Goal: Task Accomplishment & Management: Use online tool/utility

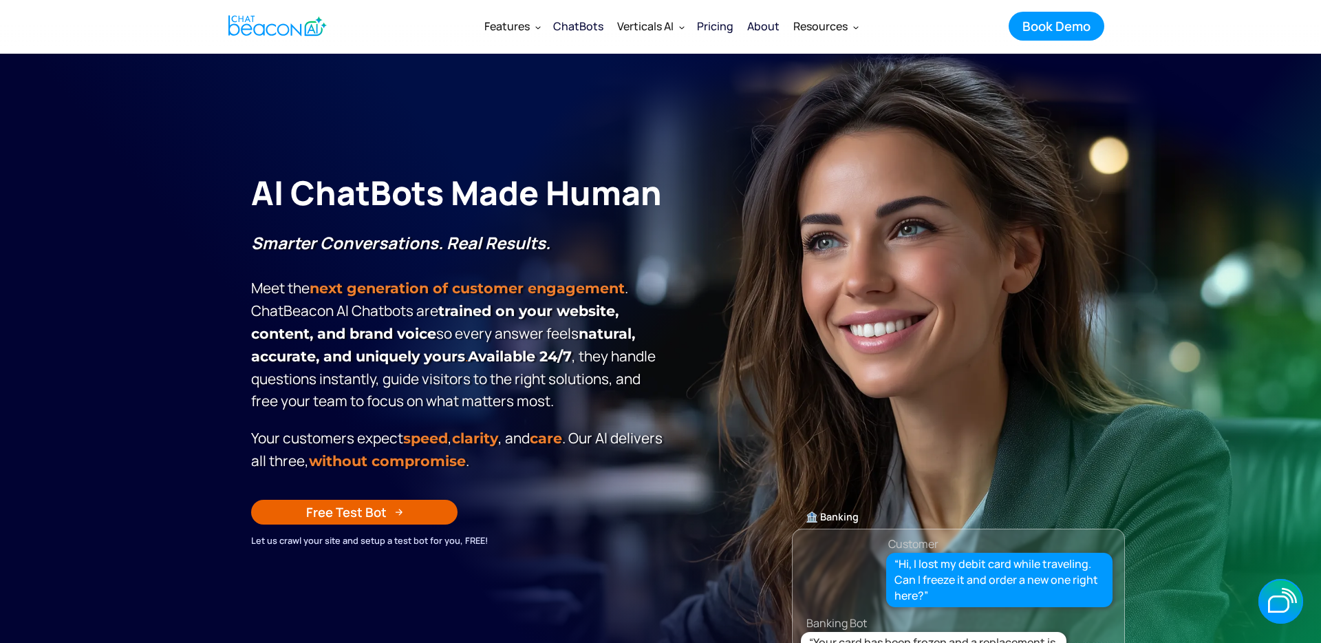
scroll to position [6, 0]
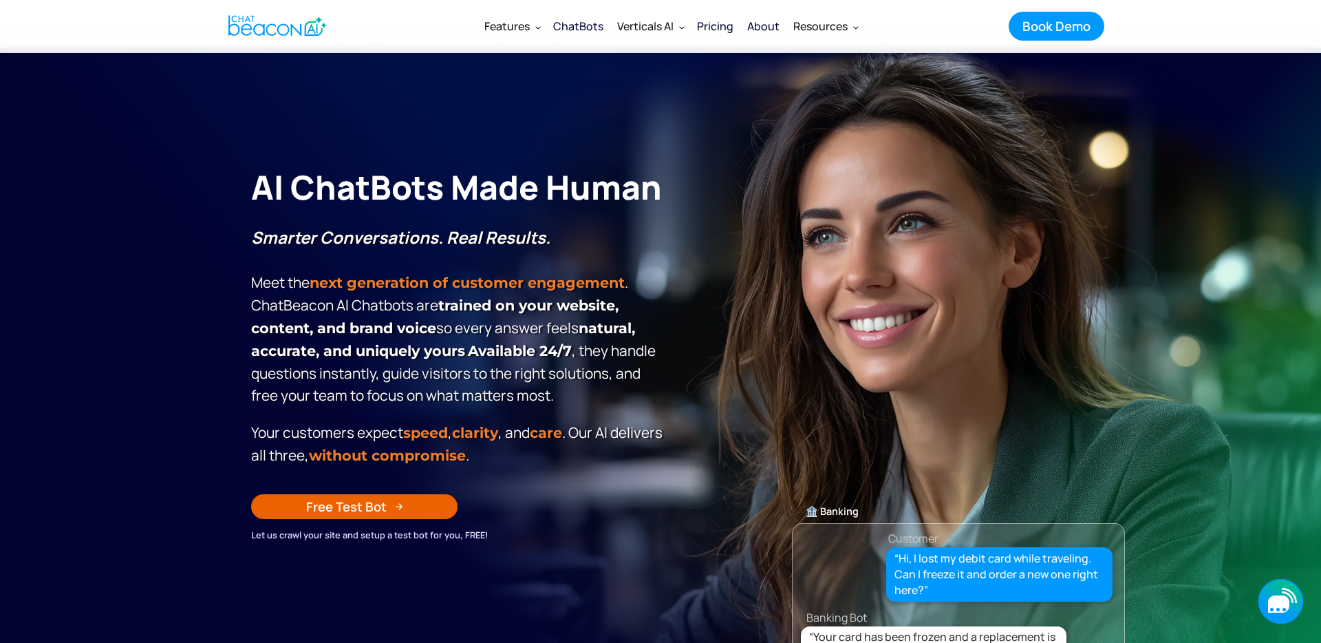
click at [1285, 600] on icon "button" at bounding box center [1278, 603] width 21 height 17
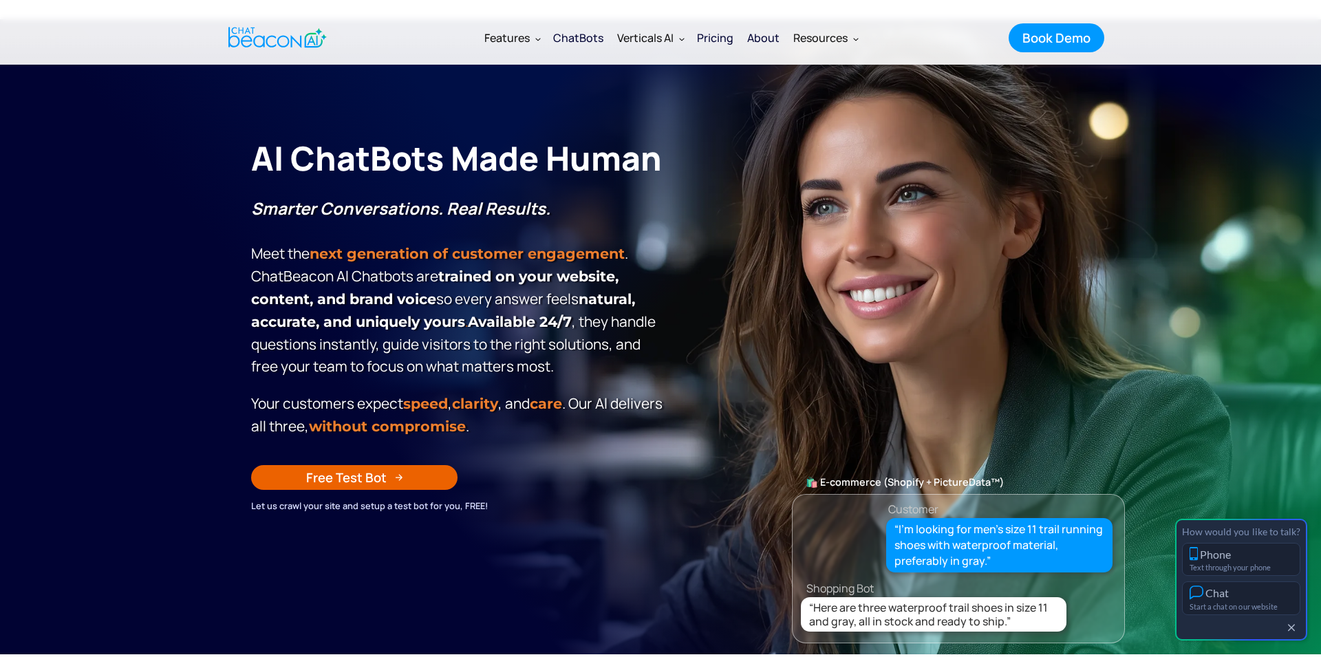
scroll to position [47, 0]
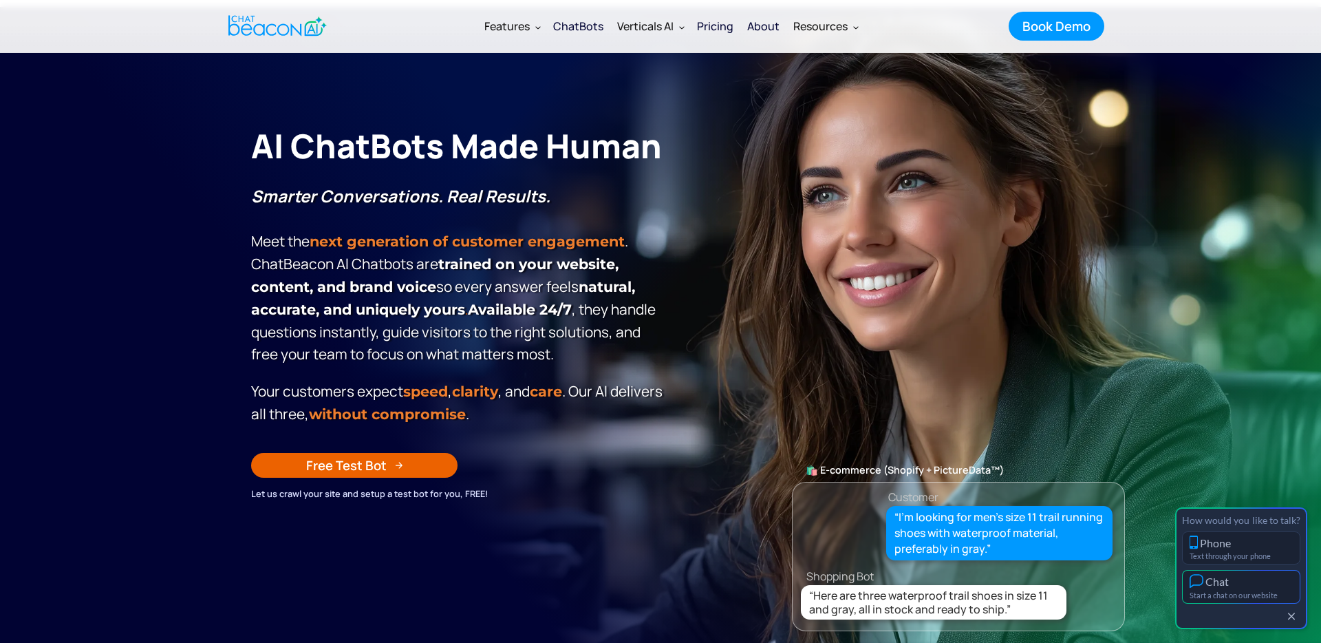
click at [1239, 598] on div "Start a chat on our website" at bounding box center [1241, 594] width 103 height 9
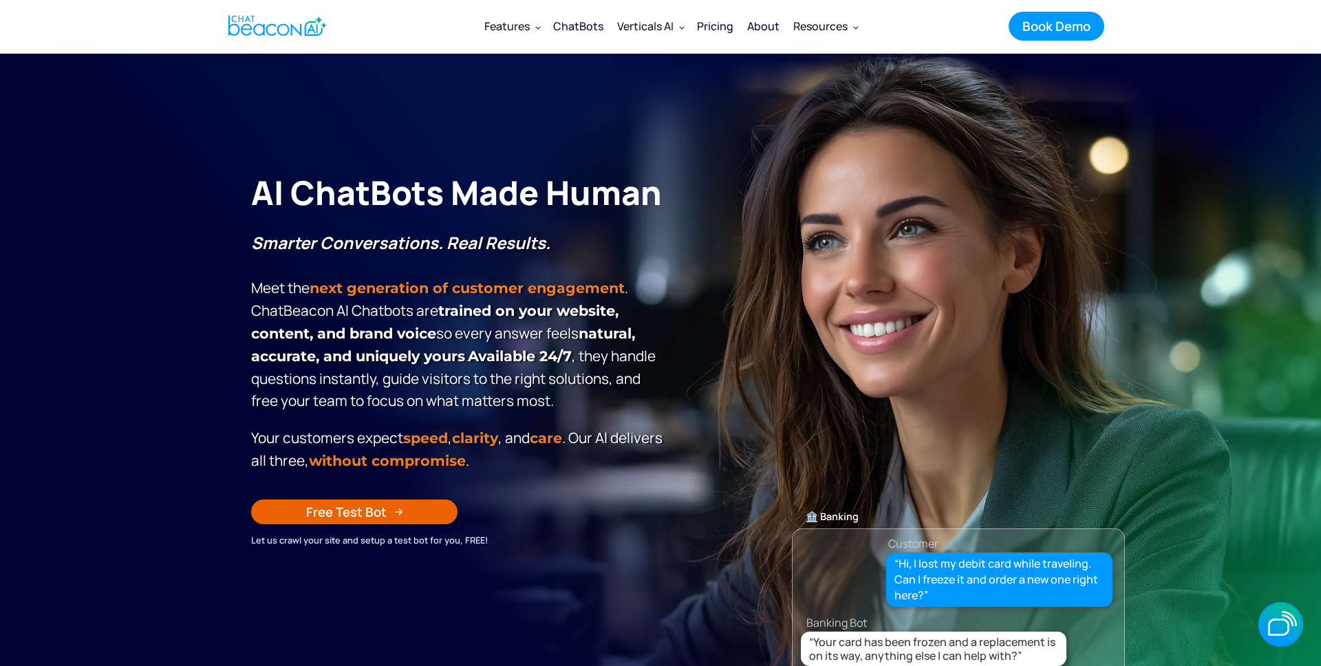
click at [946, 427] on div "🏦 Banking Customer “Hi, I lost my debit card while traveling. Can I freeze it a…" at bounding box center [958, 465] width 333 height 425
click at [1279, 623] on icon "button" at bounding box center [1278, 627] width 21 height 17
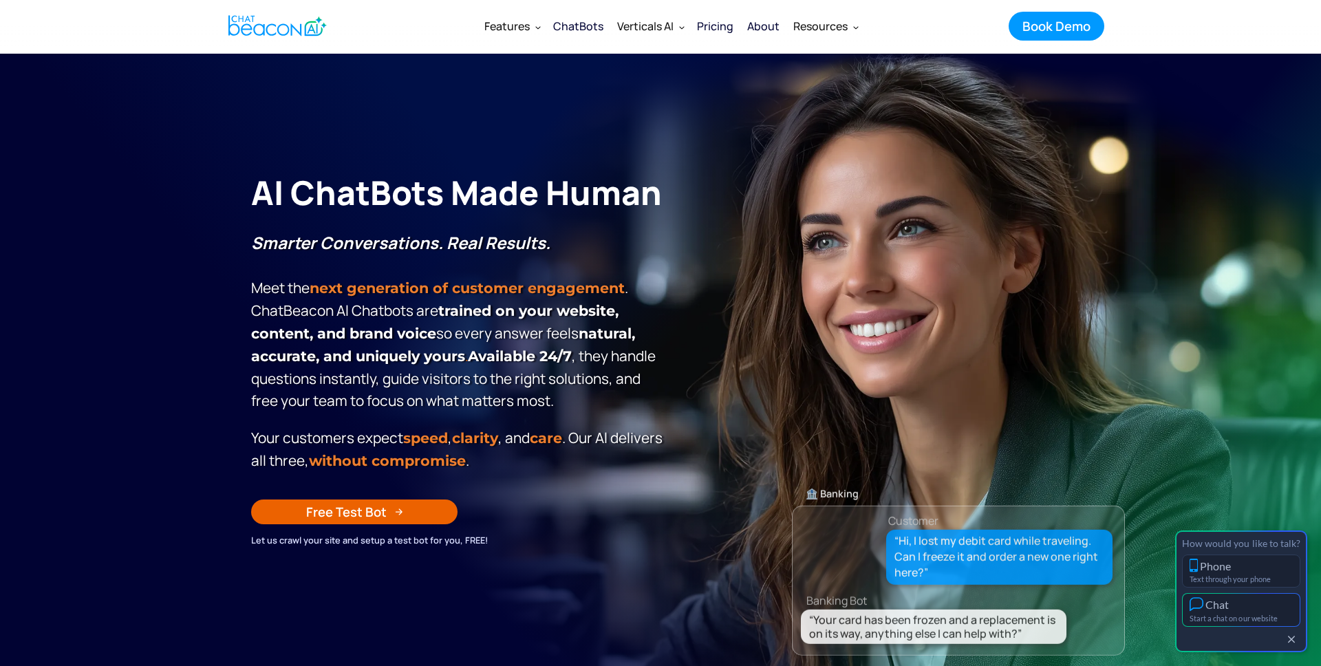
click at [1238, 608] on div "Chat" at bounding box center [1241, 604] width 103 height 14
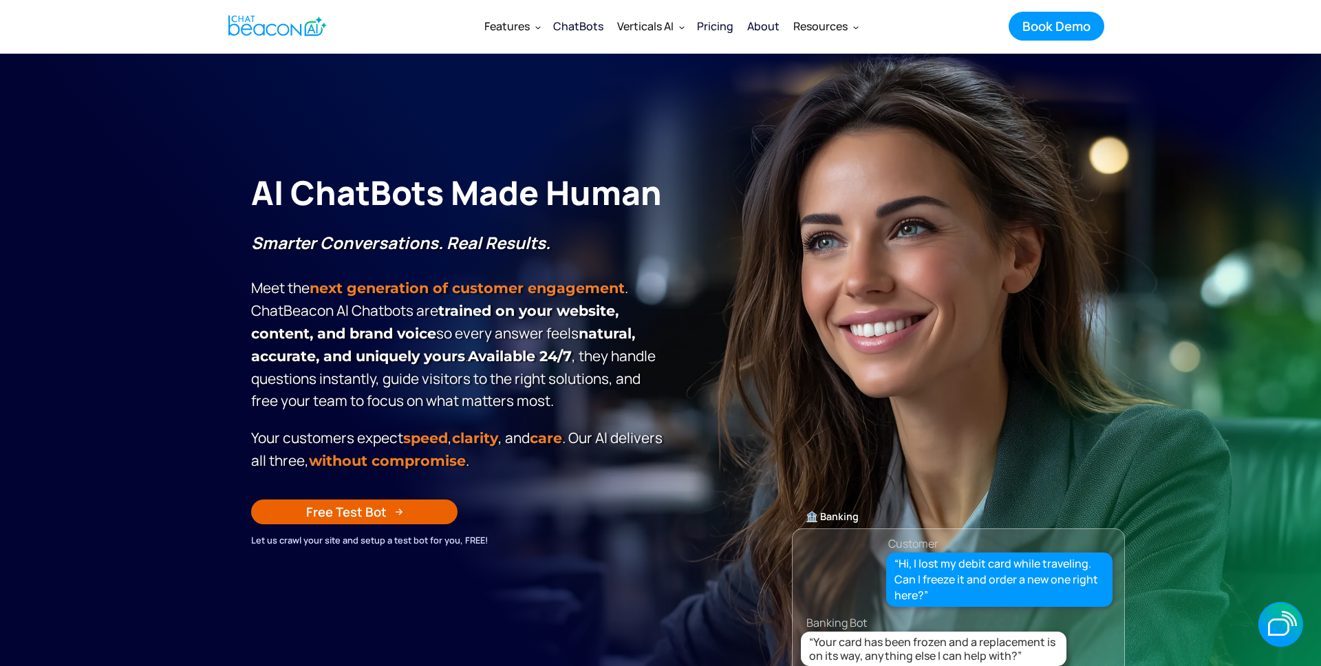
click at [1193, 166] on section "**********" at bounding box center [660, 398] width 1321 height 688
click at [1286, 623] on icon "button" at bounding box center [1278, 627] width 21 height 17
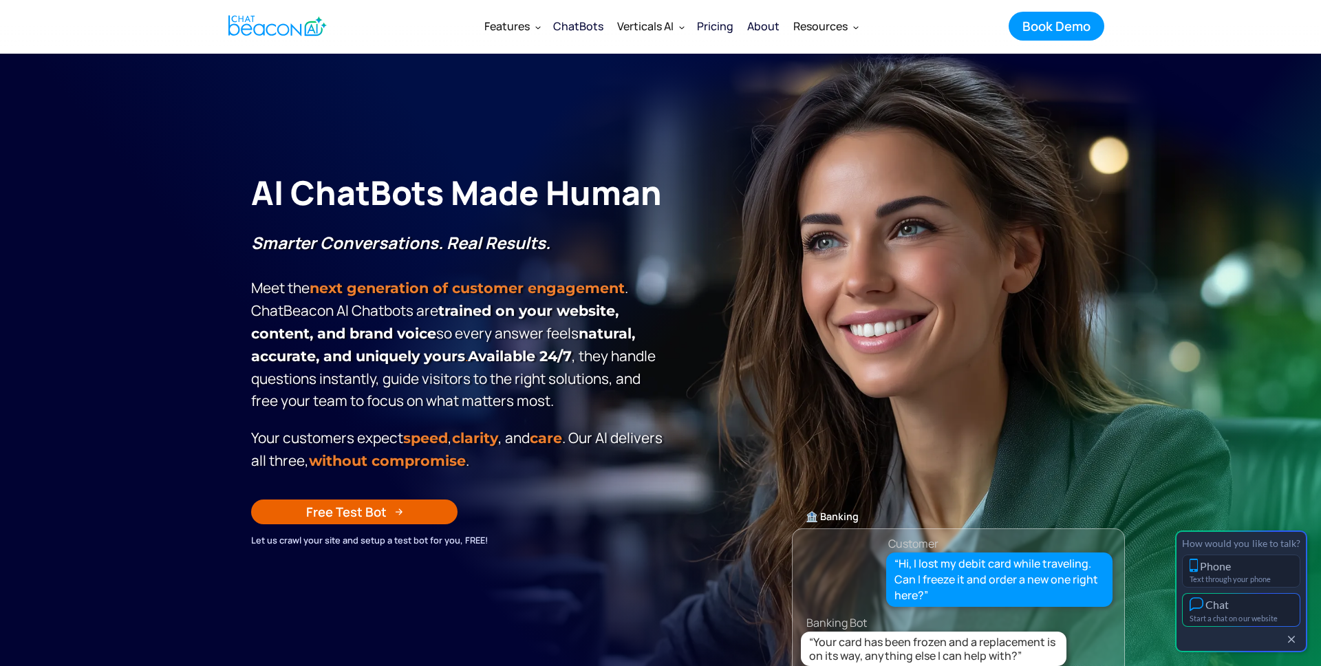
click at [1252, 619] on div "Start a chat on our website" at bounding box center [1241, 618] width 103 height 9
